Goal: Navigation & Orientation: Find specific page/section

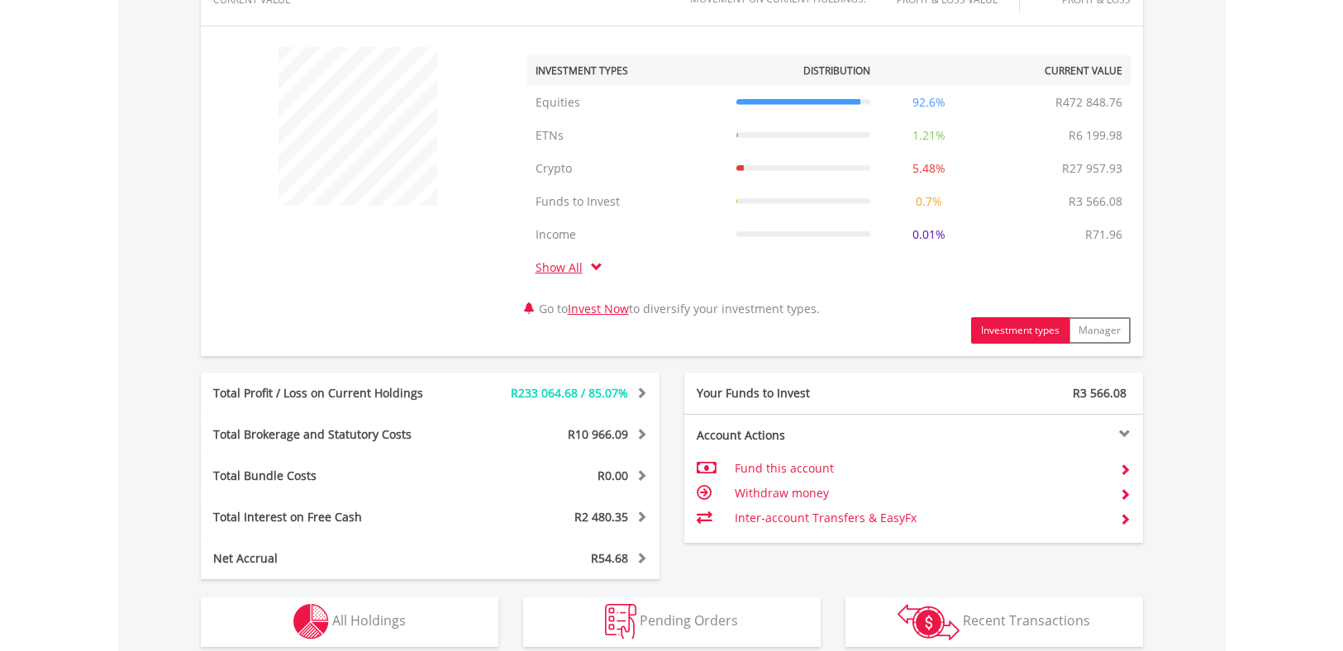
scroll to position [661, 0]
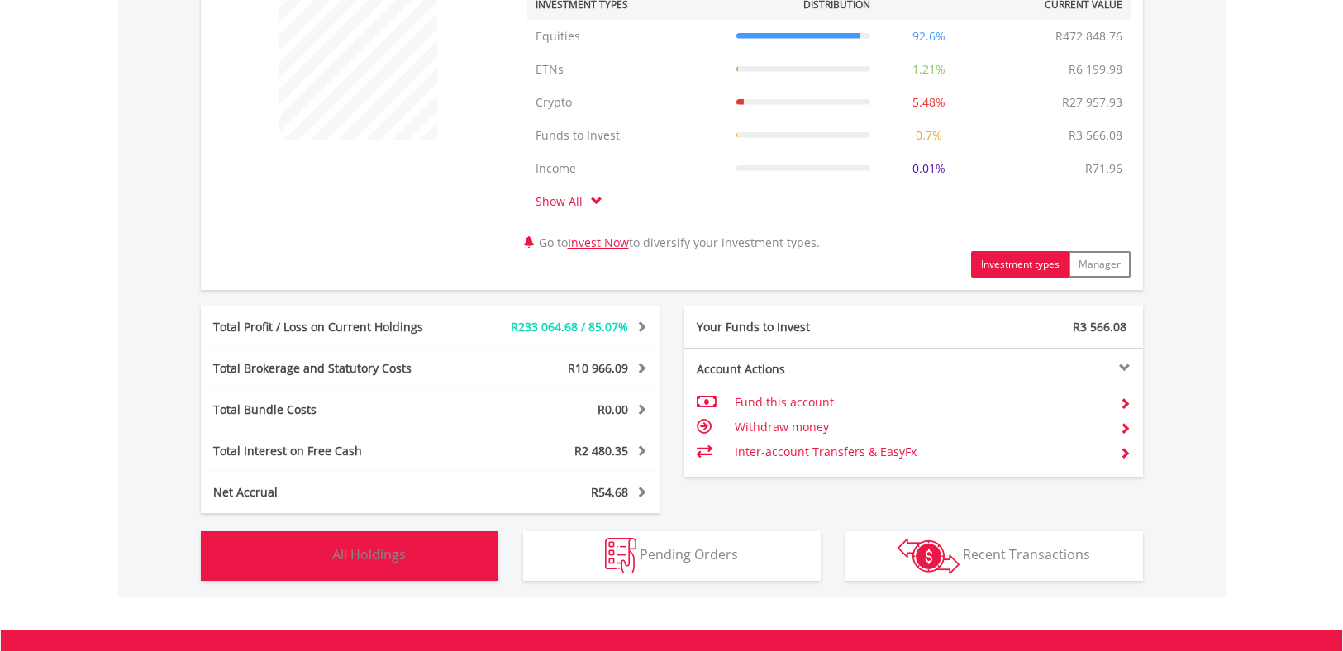
click at [374, 559] on span "All Holdings" at bounding box center [369, 554] width 74 height 18
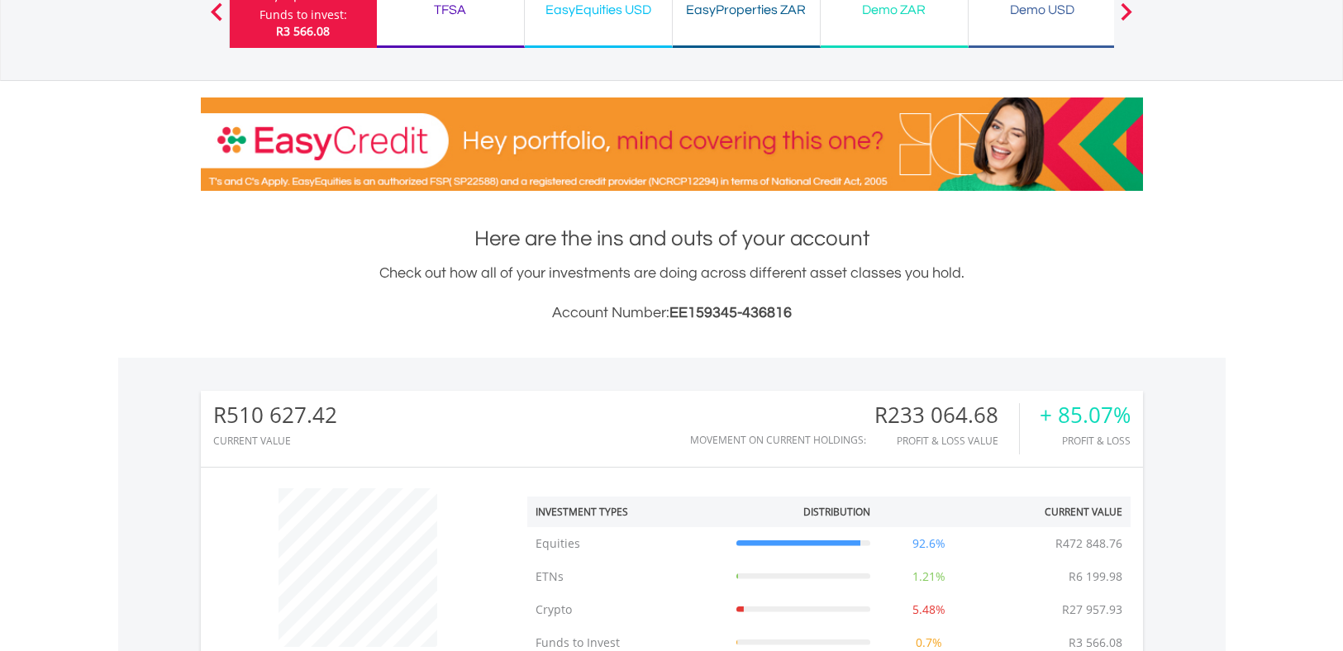
scroll to position [0, 0]
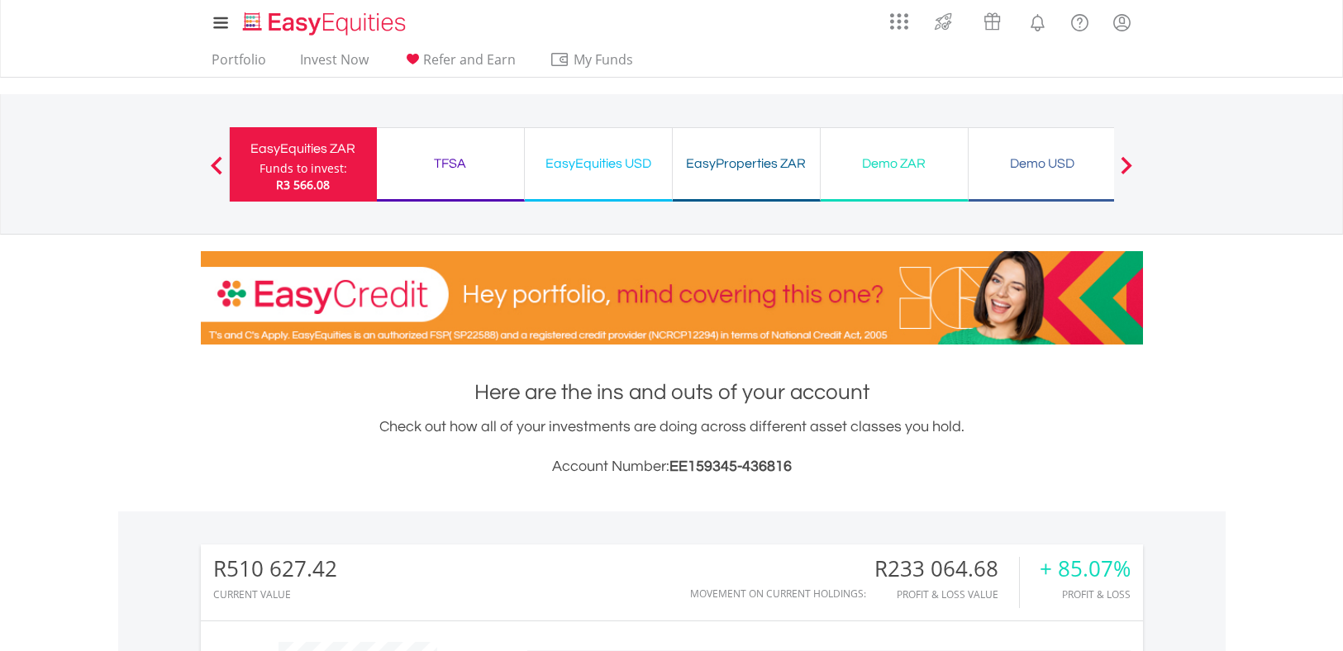
click at [457, 160] on div "TFSA" at bounding box center [450, 163] width 127 height 23
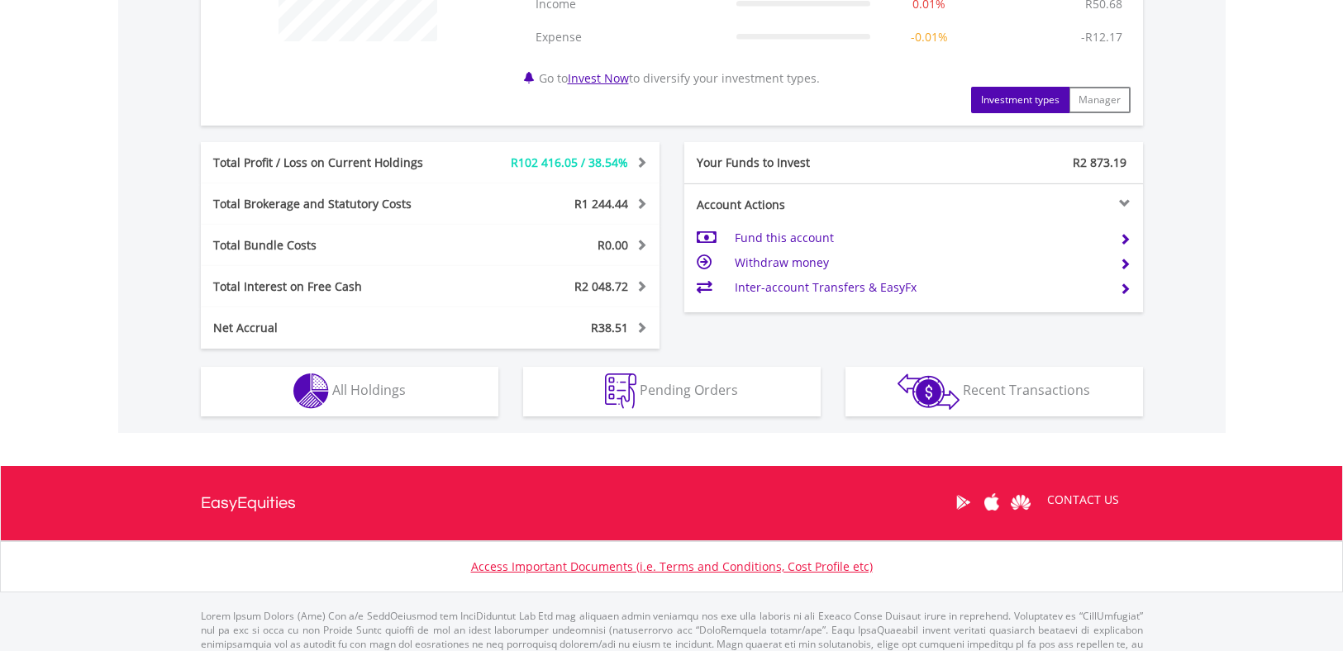
scroll to position [813, 0]
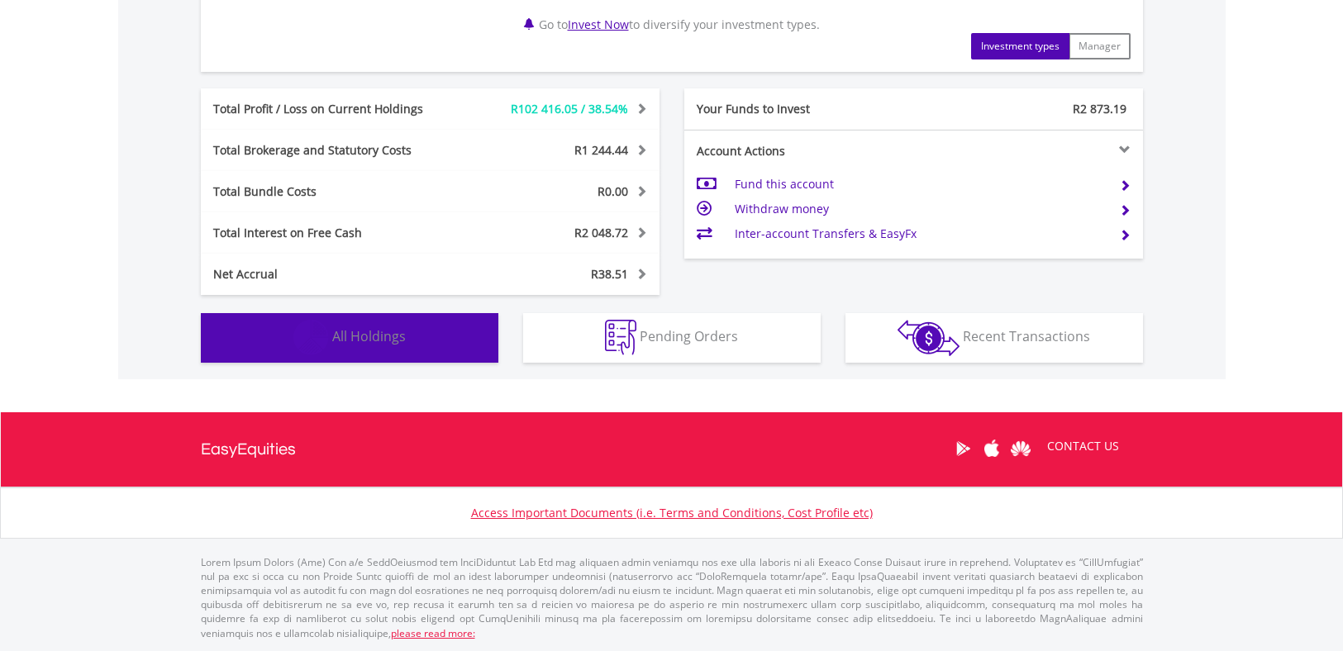
click at [384, 341] on span "All Holdings" at bounding box center [369, 336] width 74 height 18
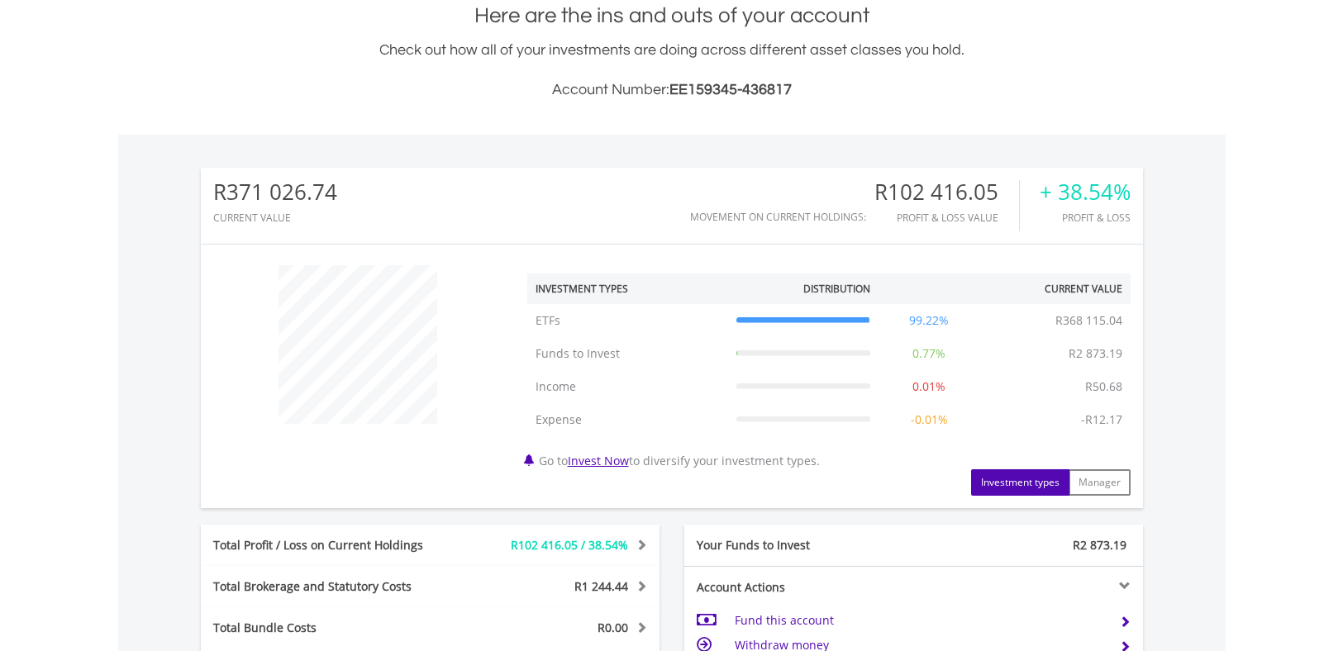
scroll to position [0, 0]
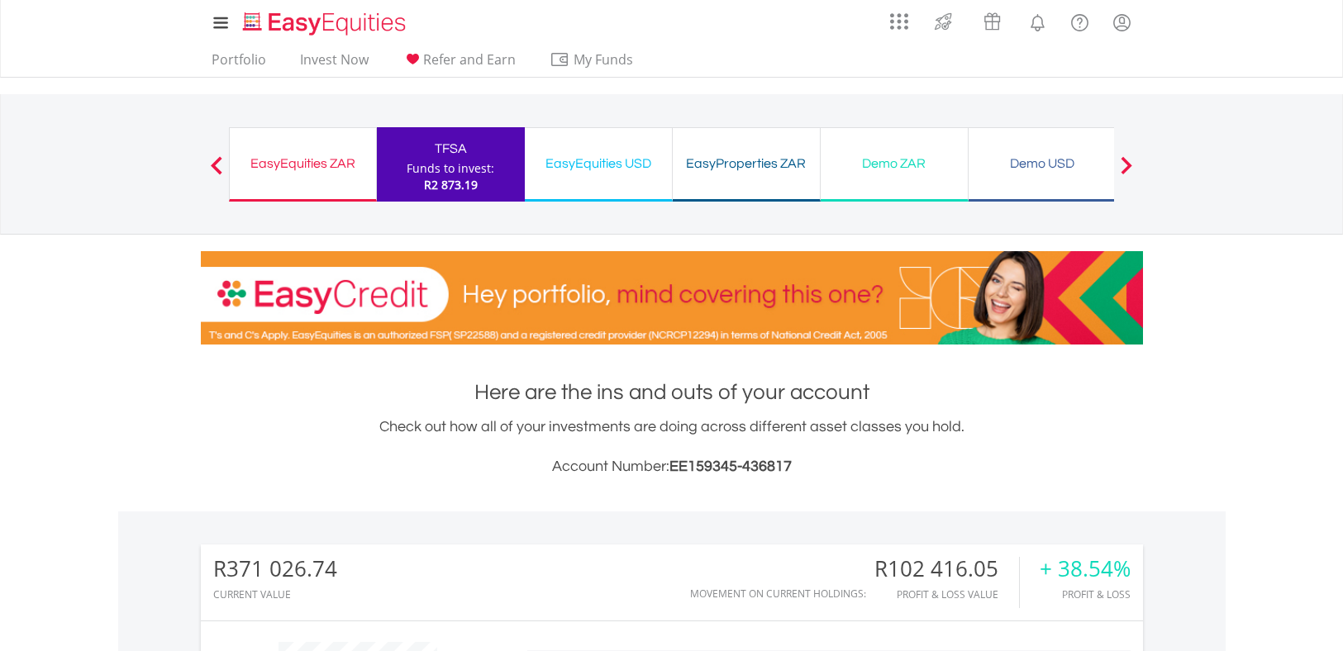
click at [594, 164] on div "EasyEquities USD" at bounding box center [598, 163] width 127 height 23
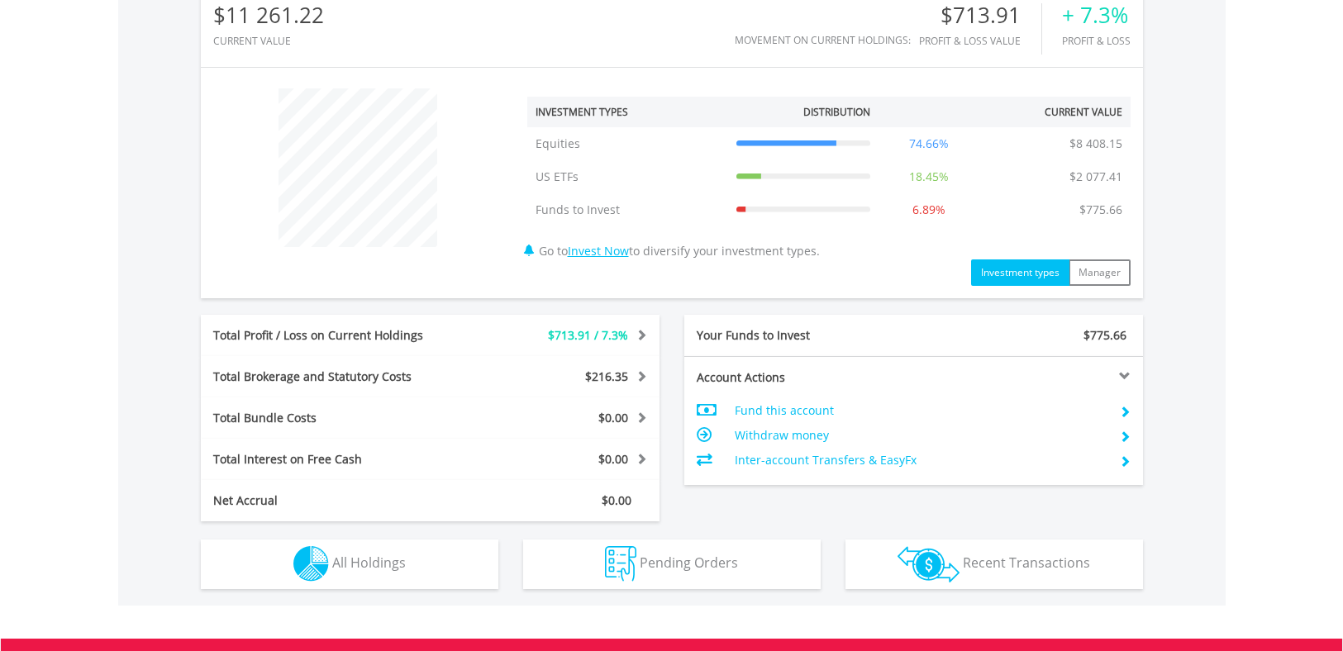
scroll to position [578, 0]
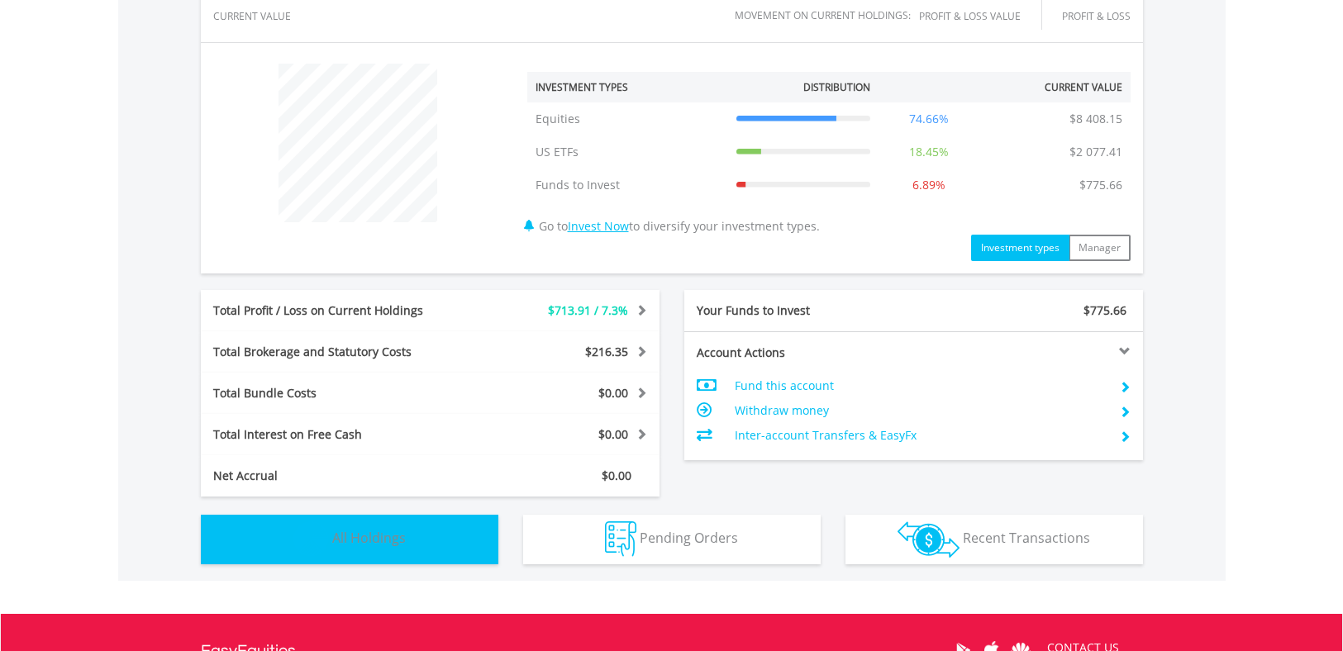
click at [378, 535] on span "All Holdings" at bounding box center [369, 538] width 74 height 18
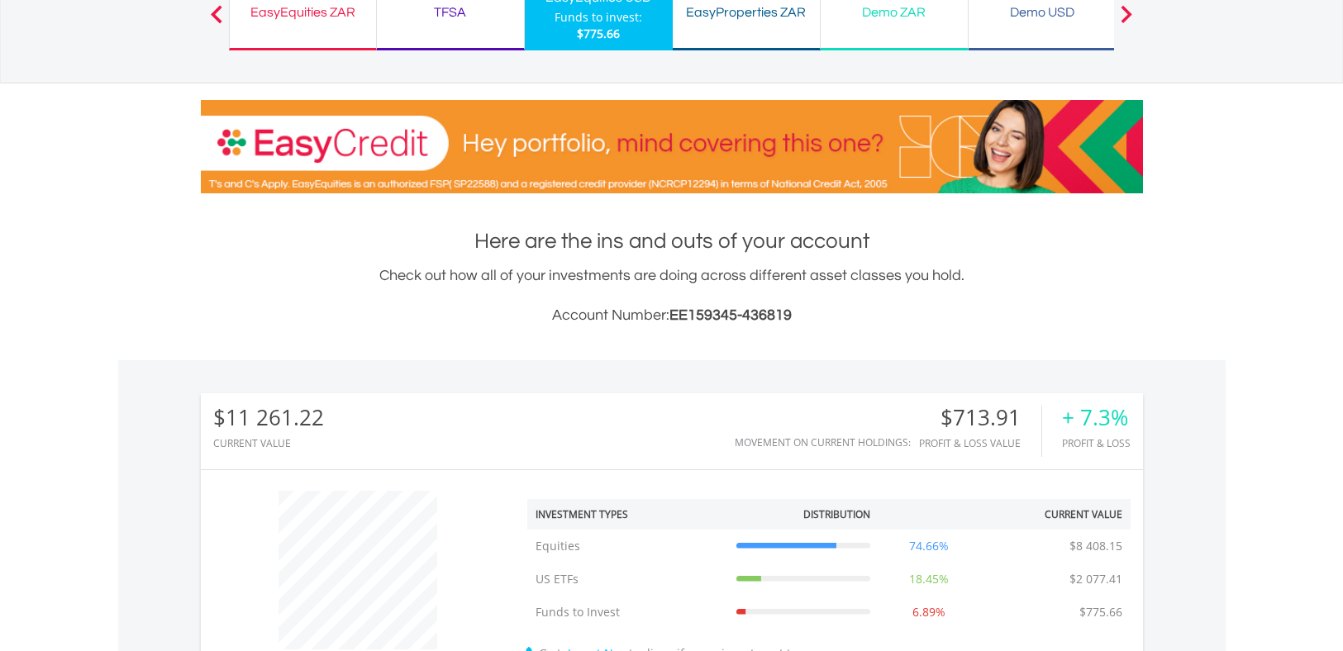
scroll to position [0, 0]
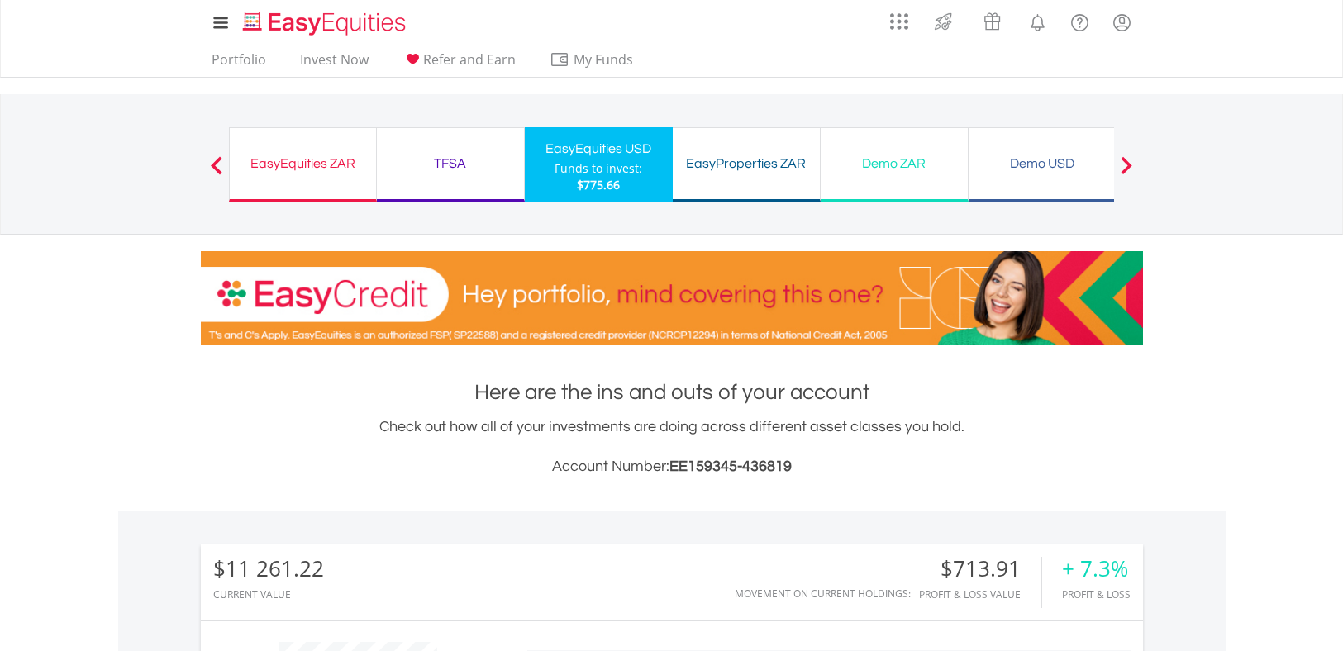
click at [1128, 162] on span at bounding box center [1127, 165] width 12 height 18
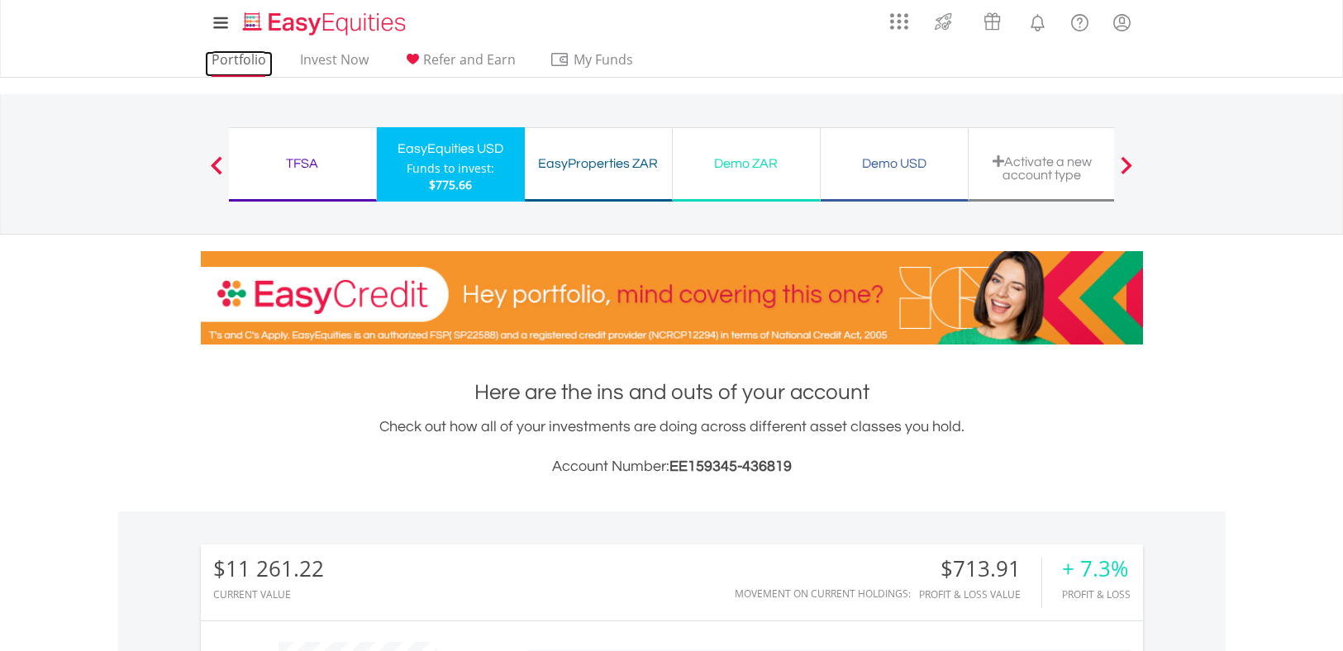
click at [240, 66] on link "Portfolio" at bounding box center [239, 64] width 68 height 26
